Goal: Register for event/course

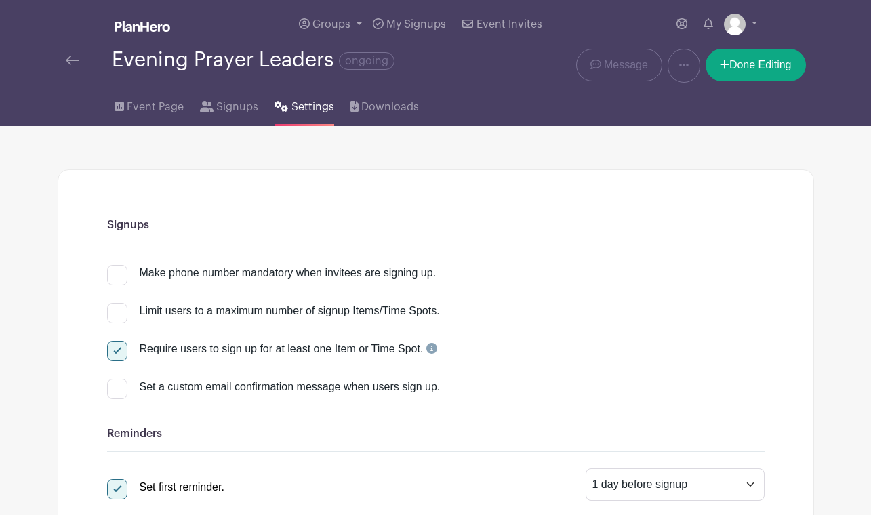
select select "24"
click at [131, 26] on img at bounding box center [143, 26] width 56 height 11
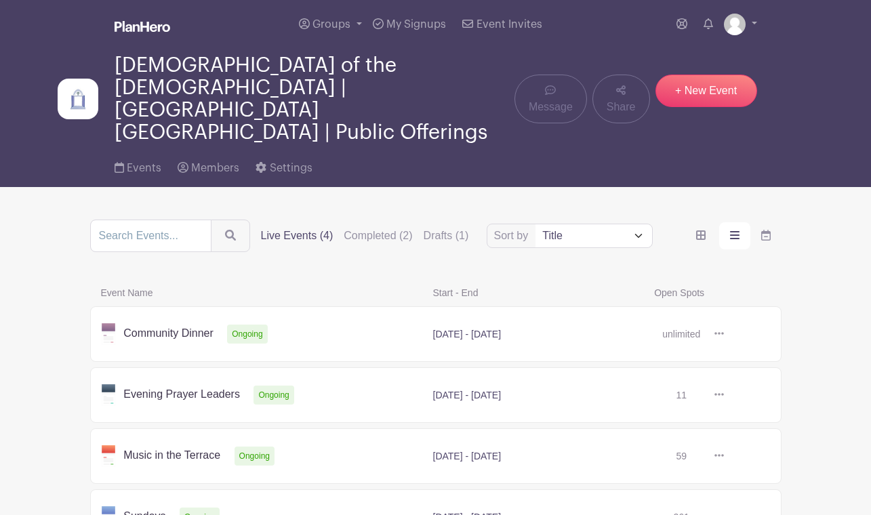
scroll to position [70, 0]
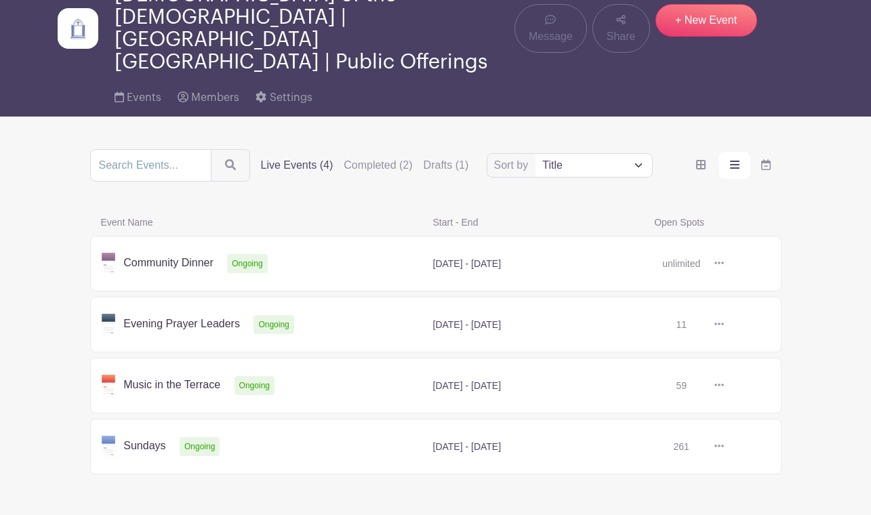
click at [724, 447] on link at bounding box center [724, 447] width 0 height 0
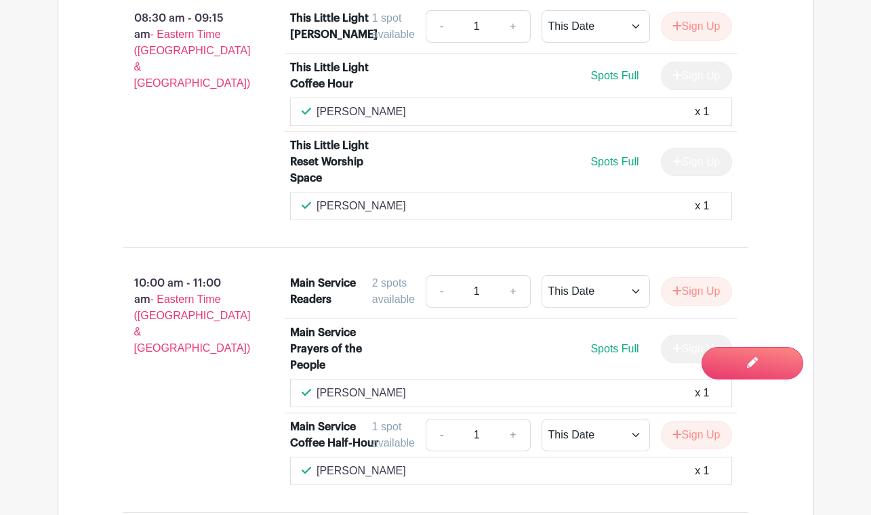
scroll to position [1017, 0]
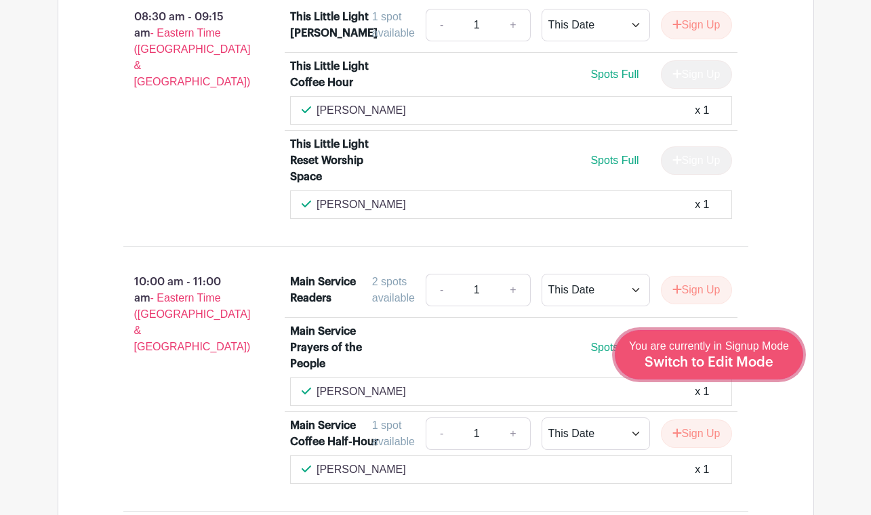
click at [747, 363] on span "Switch to Edit Mode" at bounding box center [708, 363] width 129 height 14
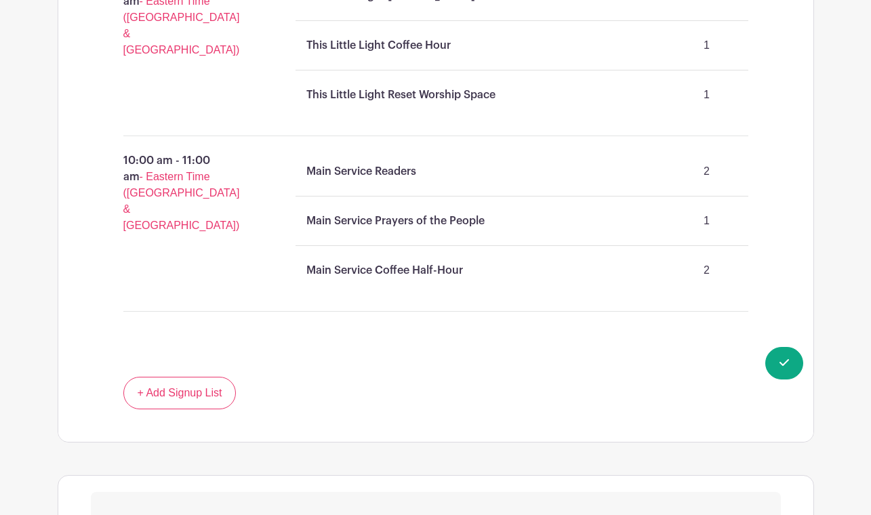
scroll to position [1111, 0]
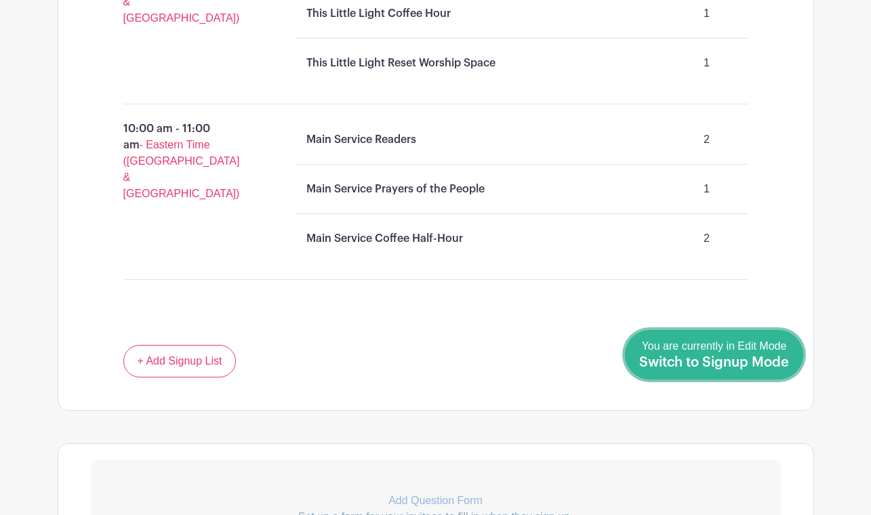
click at [740, 363] on span "Switch to Signup Mode" at bounding box center [714, 363] width 150 height 14
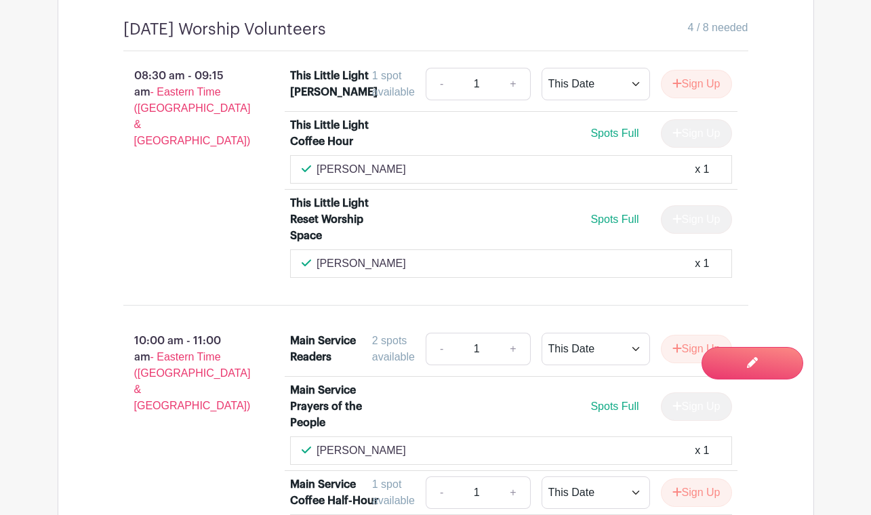
scroll to position [1119, 0]
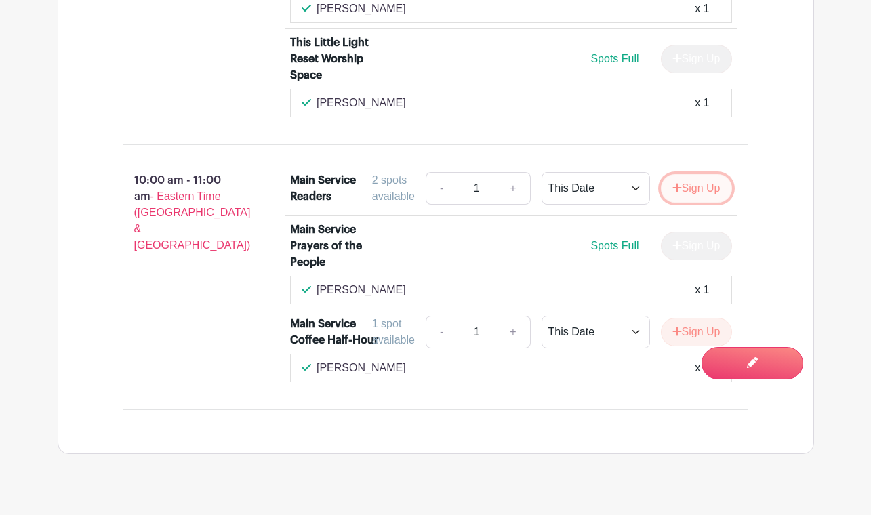
click at [703, 199] on button "Sign Up" at bounding box center [696, 188] width 71 height 28
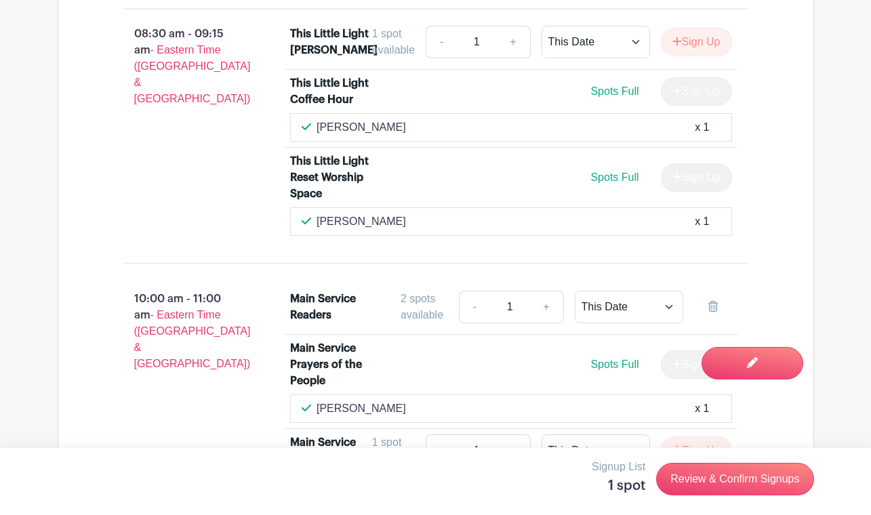
scroll to position [1147, 0]
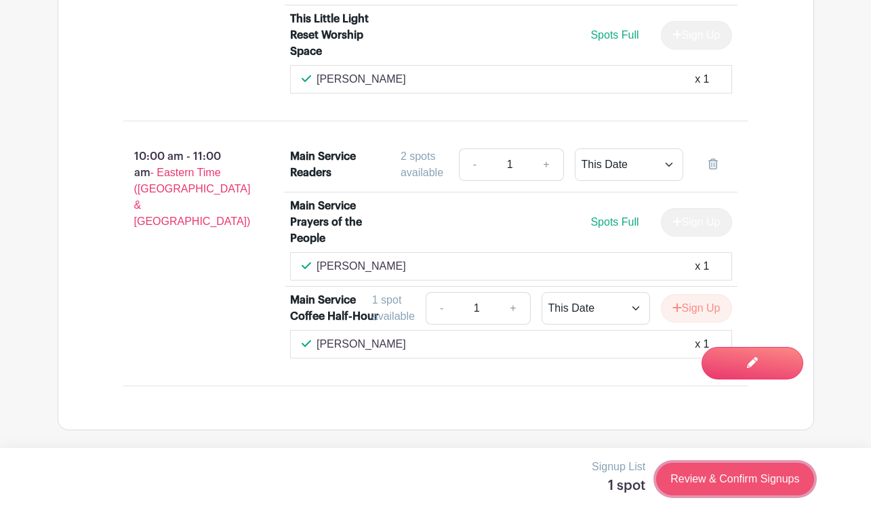
click at [683, 487] on link "Review & Confirm Signups" at bounding box center [734, 479] width 157 height 33
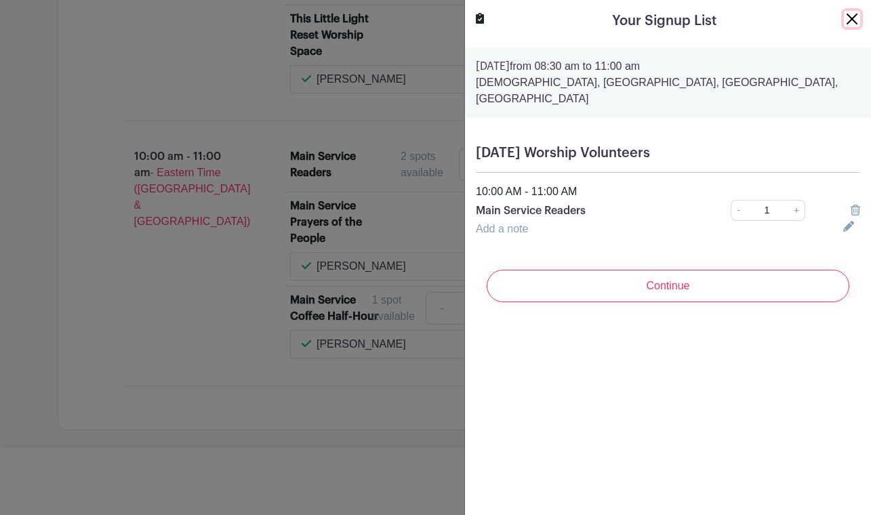
click at [849, 16] on button "Close" at bounding box center [852, 19] width 16 height 16
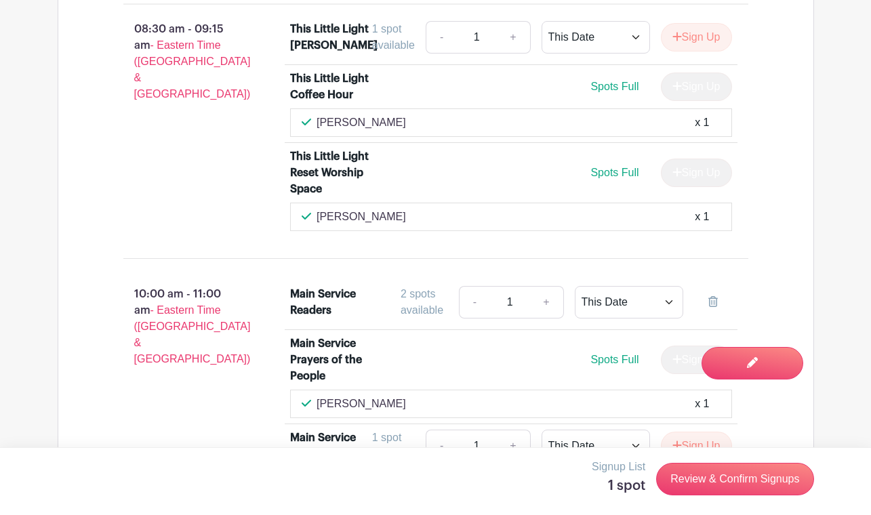
scroll to position [1006, 0]
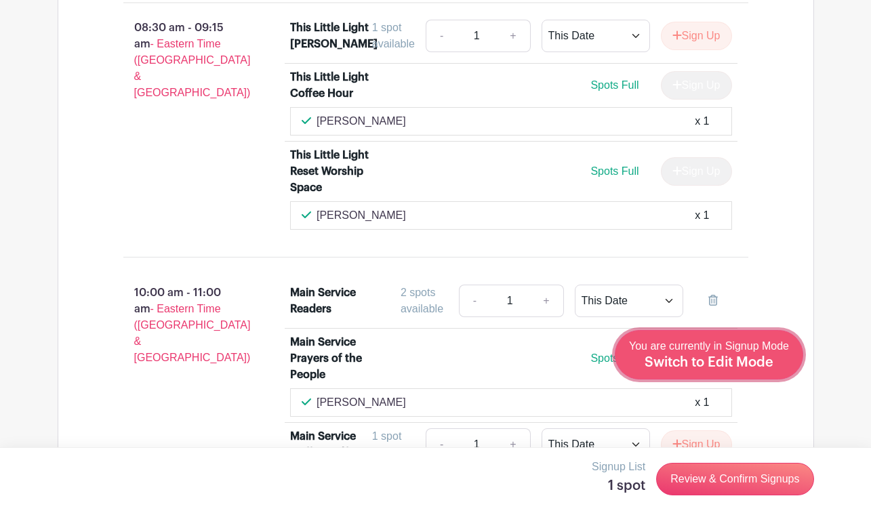
click at [755, 360] on span "Switch to Edit Mode" at bounding box center [708, 363] width 129 height 14
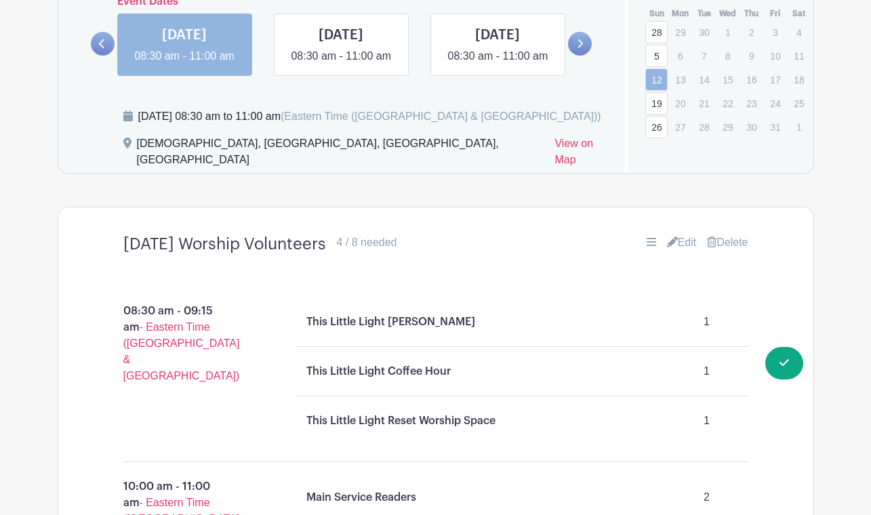
scroll to position [959, 0]
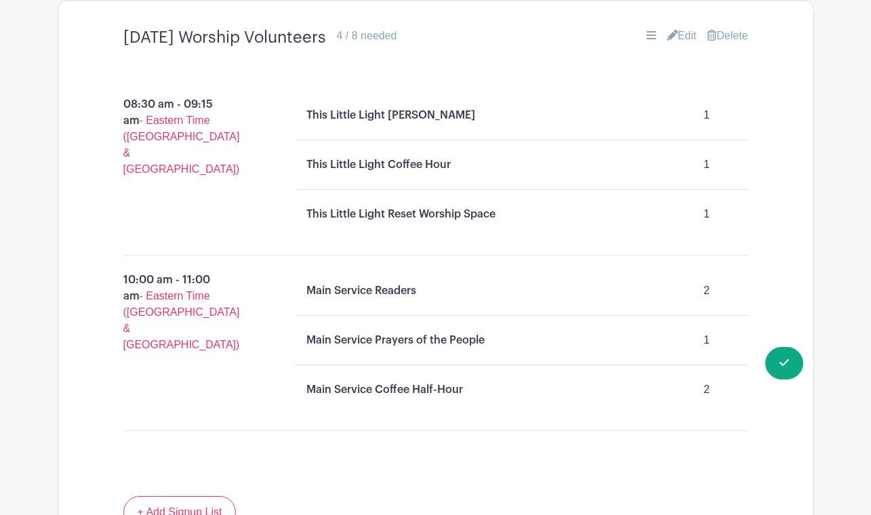
click at [703, 296] on p "2" at bounding box center [706, 290] width 61 height 27
click at [679, 39] on link "Edit" at bounding box center [682, 36] width 30 height 16
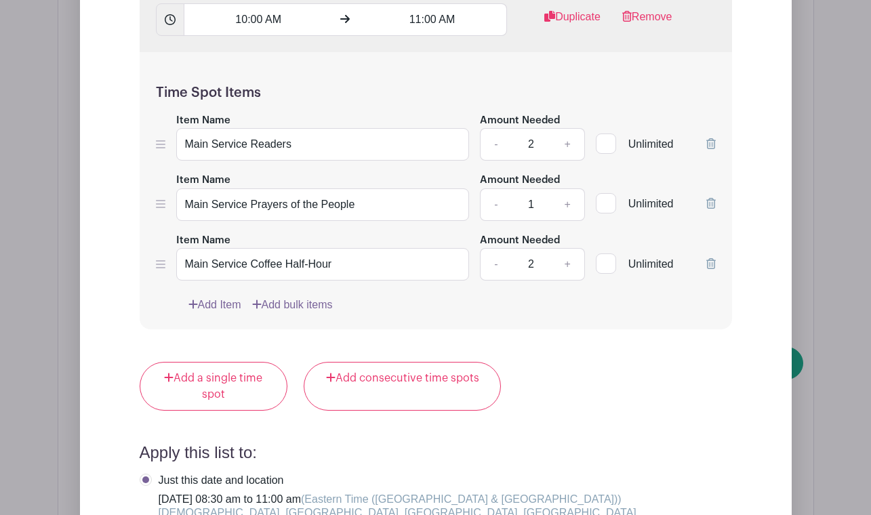
scroll to position [1638, 0]
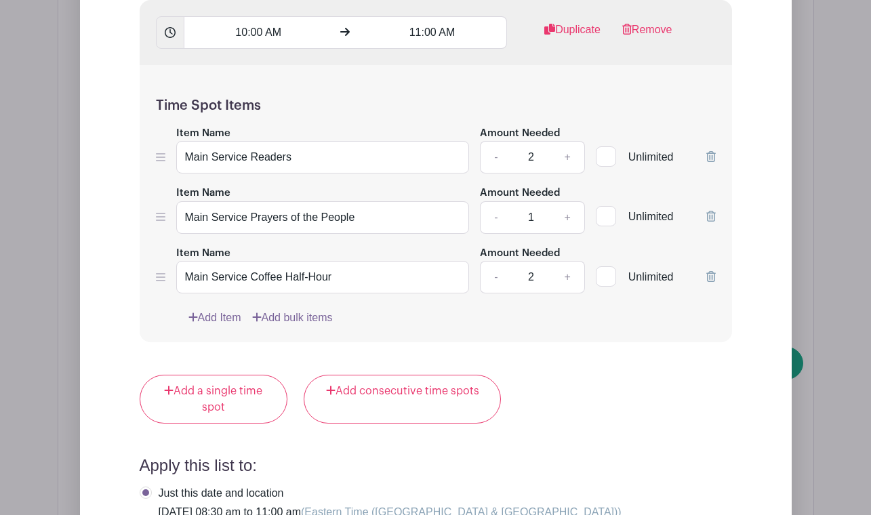
click at [813, 122] on div "Edit List with Time Spots List Name [DATE] Worship Volunteers Time Spots 8:30 A…" at bounding box center [435, 126] width 755 height 1575
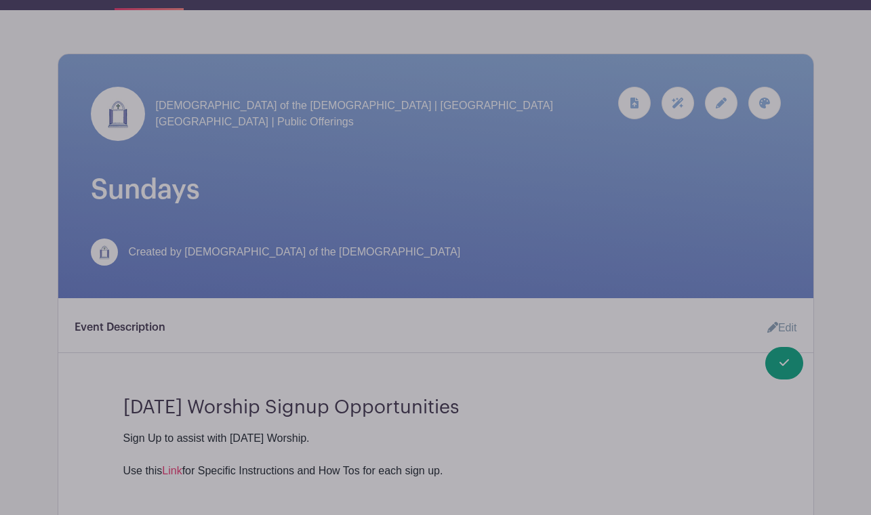
scroll to position [0, 0]
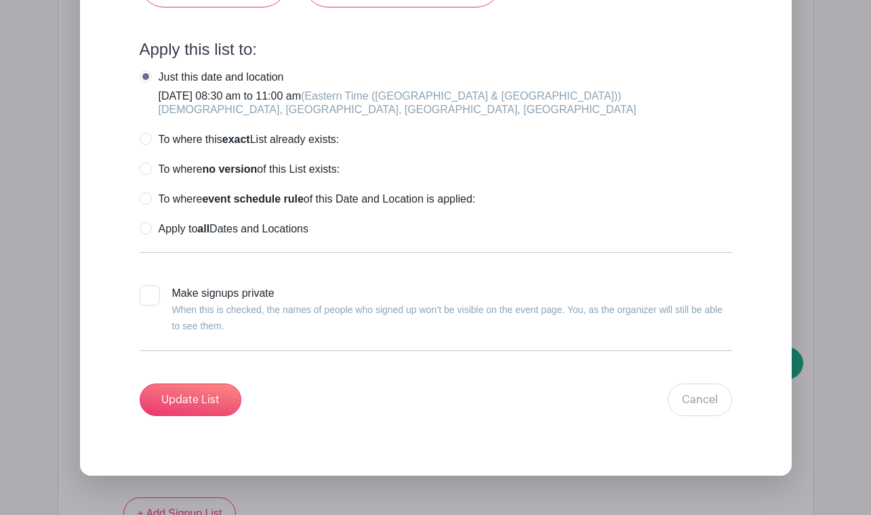
scroll to position [2058, 0]
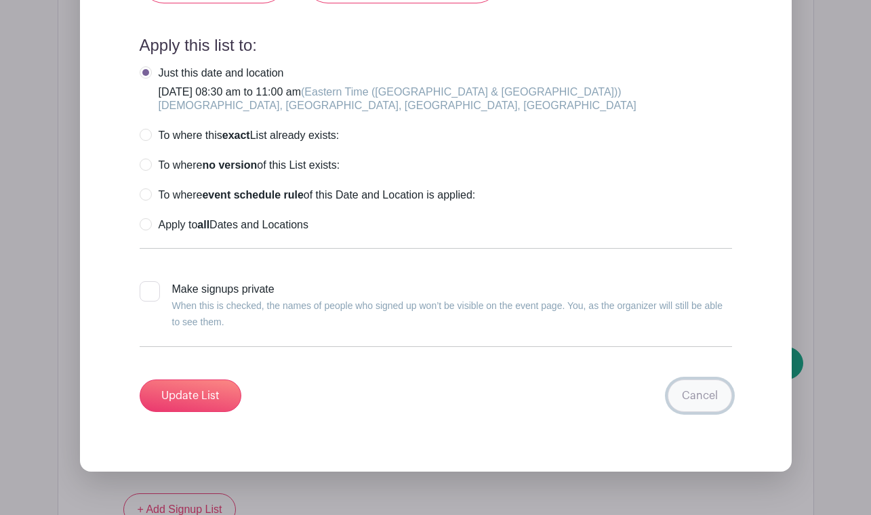
click at [700, 405] on link "Cancel" at bounding box center [699, 395] width 64 height 33
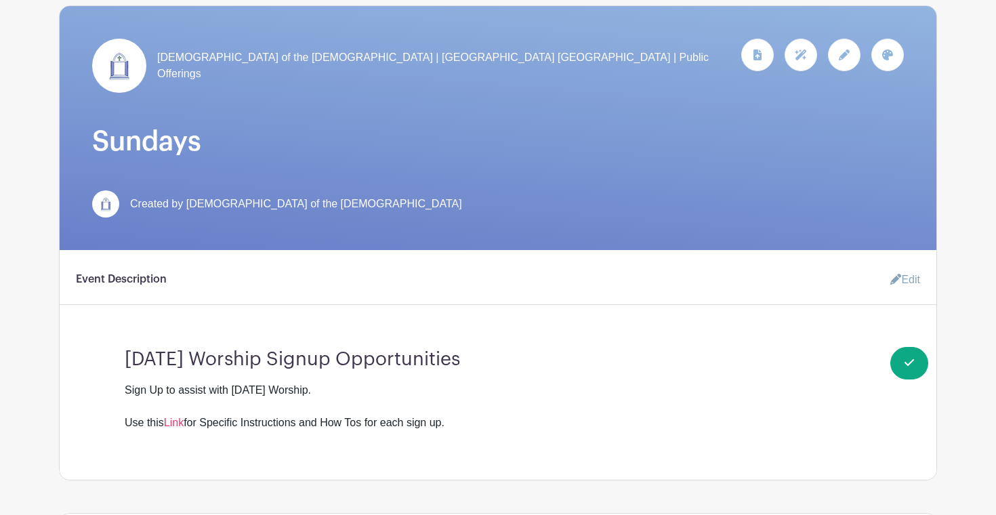
scroll to position [0, 0]
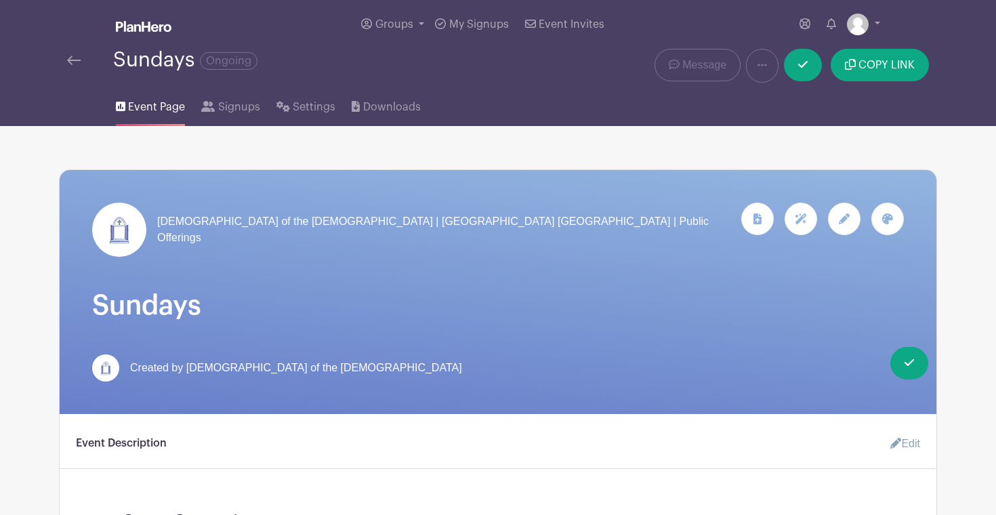
click at [144, 21] on img at bounding box center [144, 26] width 56 height 11
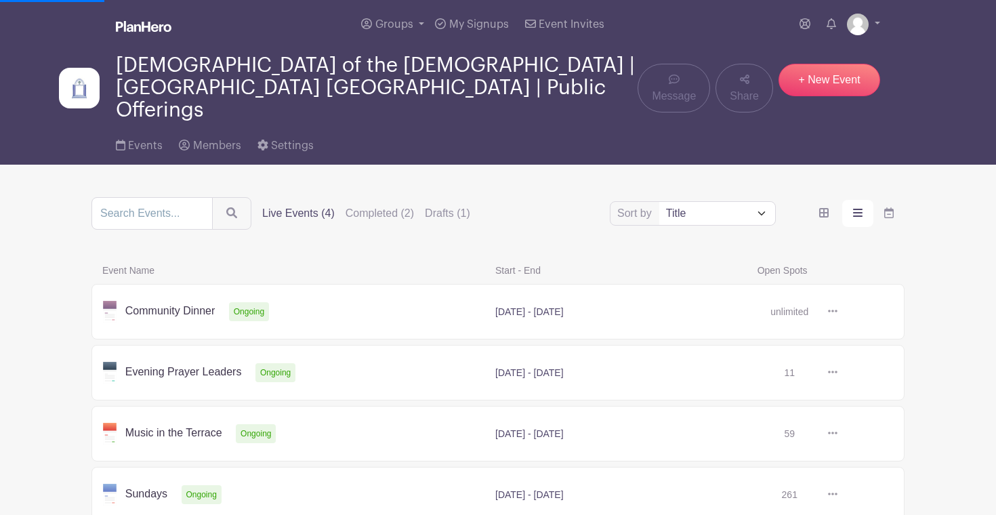
click at [838, 373] on link at bounding box center [838, 373] width 0 height 0
